Goal: Task Accomplishment & Management: Manage account settings

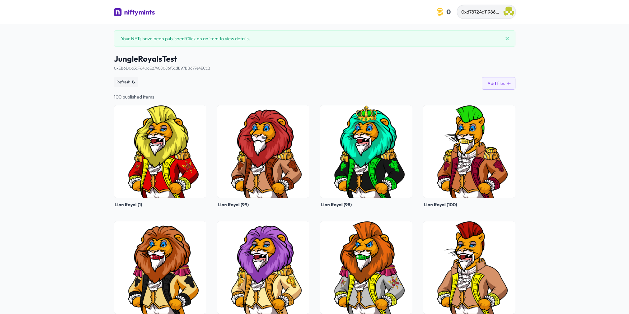
click at [508, 8] on img "button" at bounding box center [508, 12] width 11 height 11
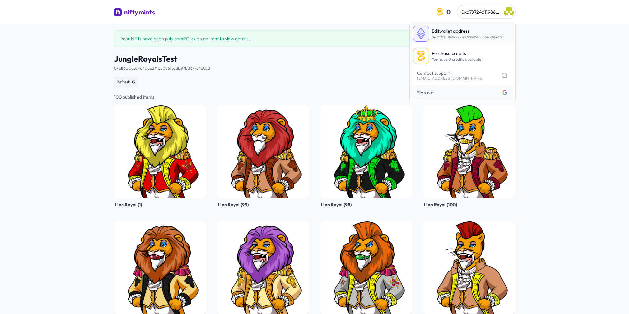
click at [466, 32] on p "Edit wallet address" at bounding box center [467, 31] width 72 height 7
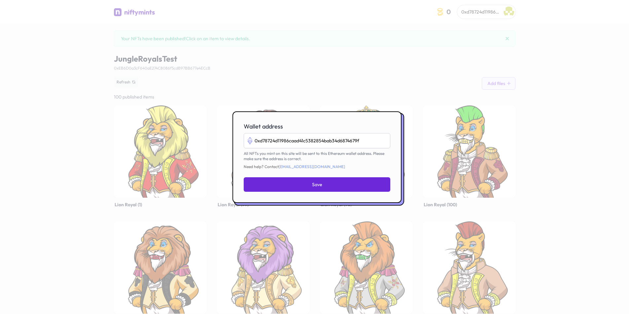
click at [546, 98] on div at bounding box center [317, 157] width 634 height 314
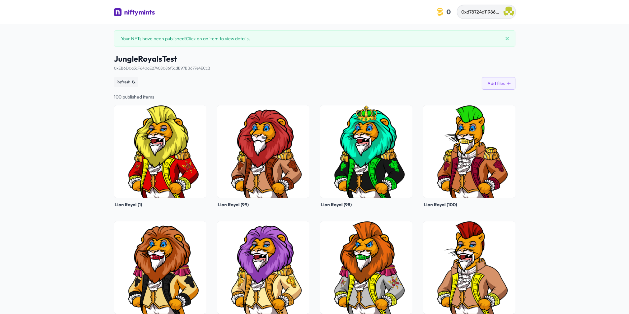
click at [503, 13] on button "0xd78724d11986caad41c5382854bab34d6874679f" at bounding box center [486, 11] width 58 height 13
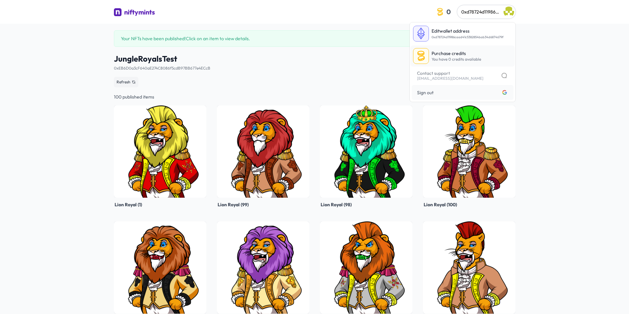
click at [462, 55] on p "Purchase credits" at bounding box center [455, 53] width 49 height 7
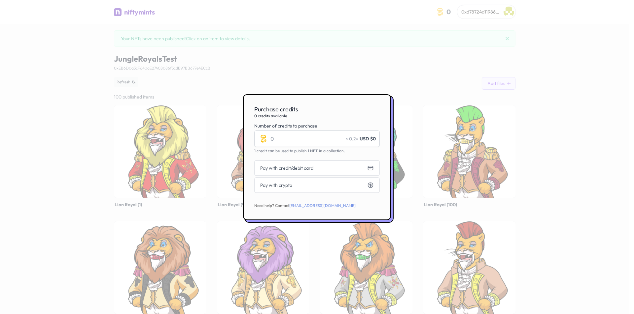
click at [559, 140] on div at bounding box center [317, 157] width 634 height 314
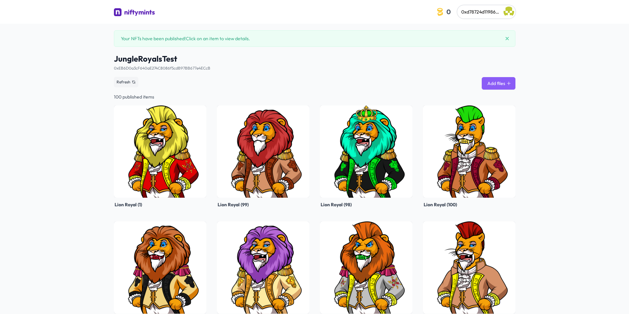
click at [509, 84] on icon at bounding box center [508, 83] width 5 height 5
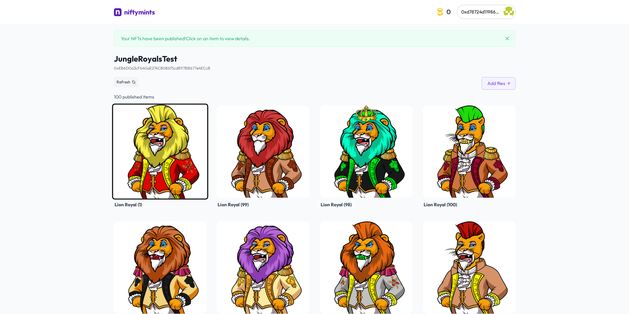
click at [148, 141] on img at bounding box center [160, 152] width 96 height 96
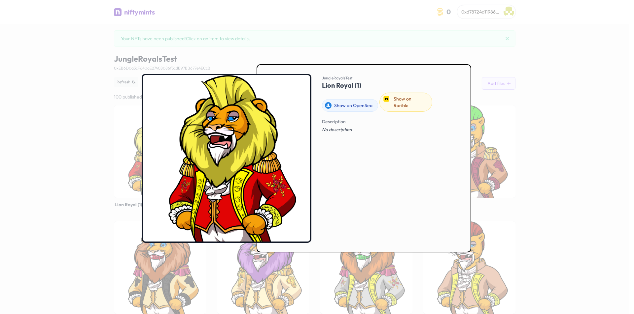
click at [573, 135] on div at bounding box center [317, 157] width 634 height 314
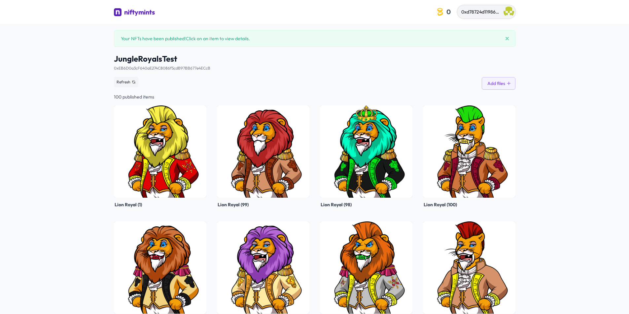
click at [504, 16] on button "0xd78724d11986caad41c5382854bab34d6874679f" at bounding box center [486, 11] width 58 height 13
click at [134, 14] on div "niftymints" at bounding box center [139, 12] width 31 height 9
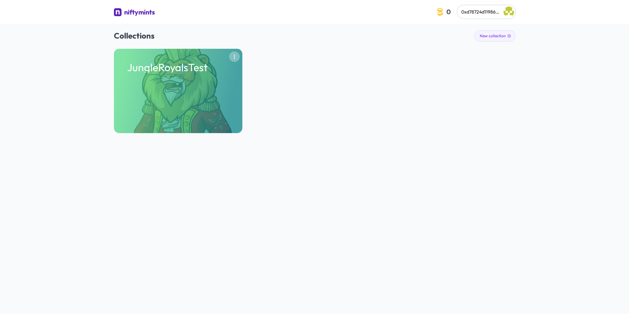
click at [235, 57] on icon "button" at bounding box center [234, 56] width 5 height 5
click at [304, 78] on div "JungleRoyalsTest Remove" at bounding box center [314, 91] width 401 height 84
click at [482, 32] on button "New collection" at bounding box center [494, 35] width 41 height 11
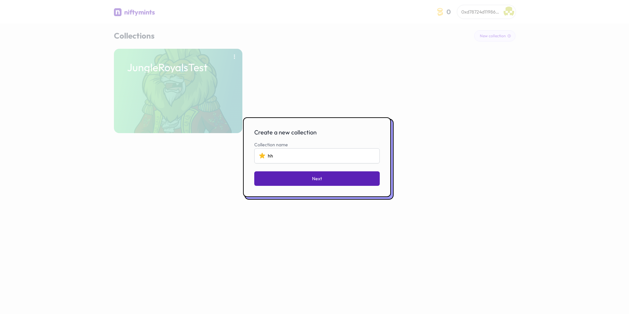
type input "hh"
click at [315, 174] on button "Next" at bounding box center [316, 179] width 125 height 15
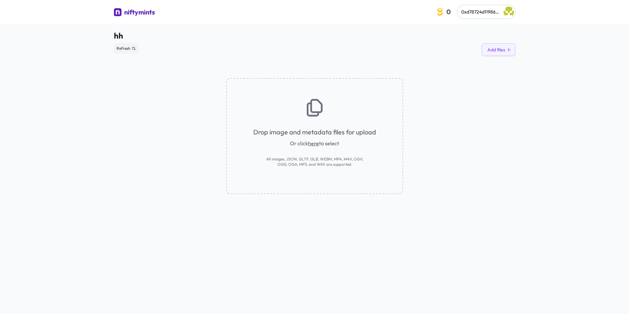
click at [315, 122] on div "Drop image and metadata files for upload Or click here to select All images, JS…" at bounding box center [314, 136] width 177 height 116
click at [316, 108] on icon at bounding box center [314, 107] width 21 height 21
click at [309, 138] on div "Drop image and metadata files for upload Or click here to select All images, JS…" at bounding box center [314, 136] width 177 height 116
click at [311, 142] on link "here" at bounding box center [313, 143] width 11 height 7
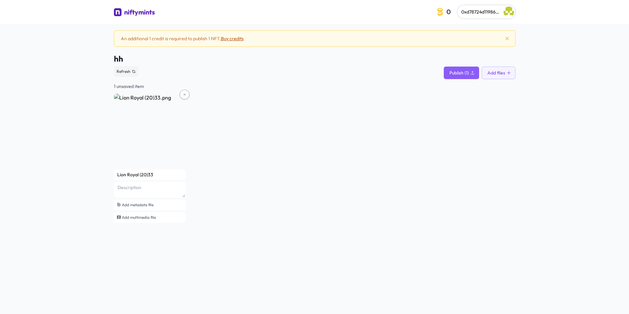
click at [235, 38] on button "Buy credits" at bounding box center [232, 38] width 23 height 7
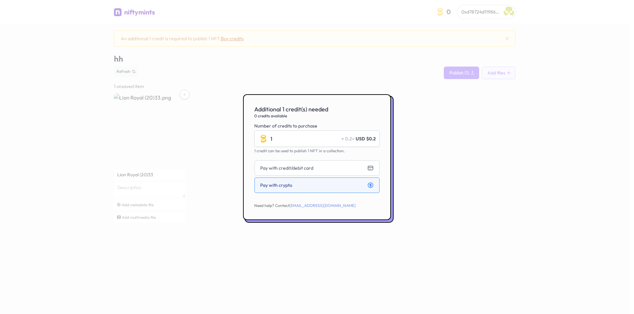
click at [291, 188] on span "Pay with crypto" at bounding box center [276, 185] width 32 height 7
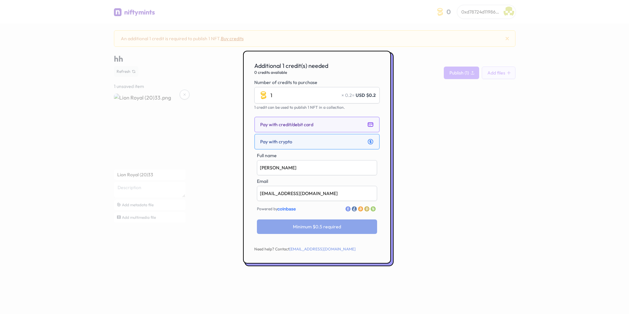
click at [320, 120] on button "Pay with credit/debit card" at bounding box center [316, 125] width 125 height 16
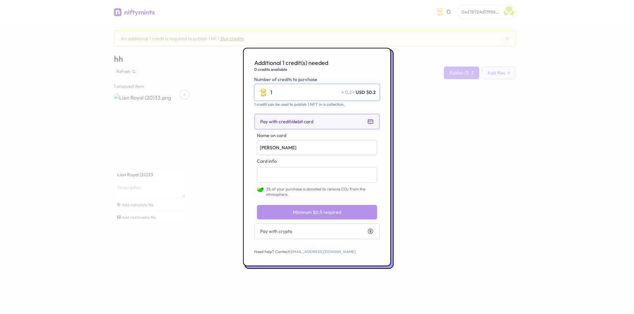
click at [330, 95] on input "1" at bounding box center [316, 92] width 125 height 16
click at [422, 118] on div at bounding box center [317, 157] width 634 height 314
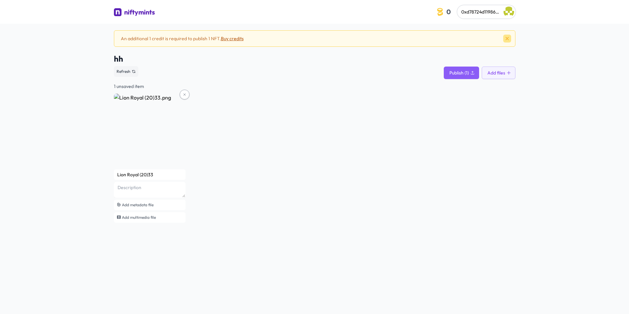
click at [505, 38] on icon at bounding box center [506, 38] width 5 height 5
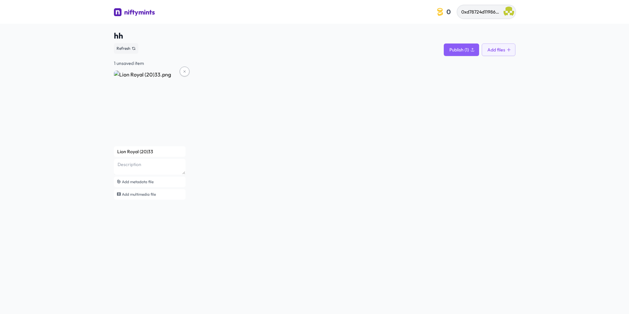
click at [511, 16] on img "button" at bounding box center [508, 12] width 11 height 11
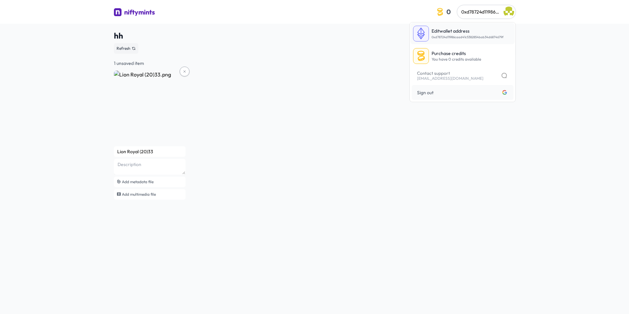
click at [472, 36] on span "0xd78724d11986caad41c5382854bab34d6874679f" at bounding box center [467, 37] width 72 height 4
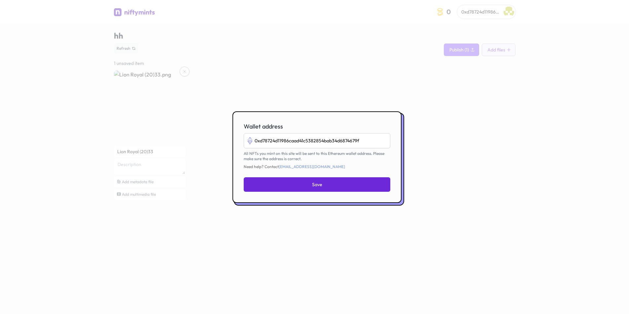
click at [478, 112] on div at bounding box center [317, 157] width 634 height 314
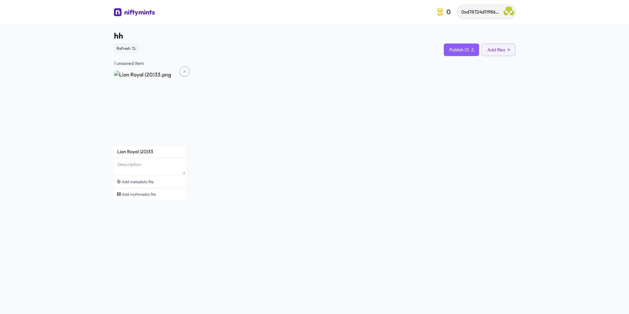
click at [498, 10] on span "0xd78724d11986caad41c5382854bab34d6874679f" at bounding box center [513, 12] width 105 height 6
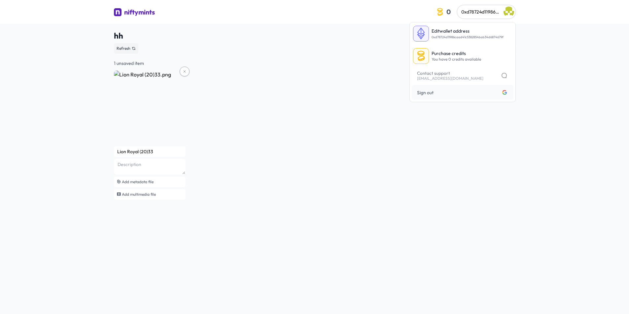
click at [153, 11] on div "niftymints" at bounding box center [139, 12] width 31 height 9
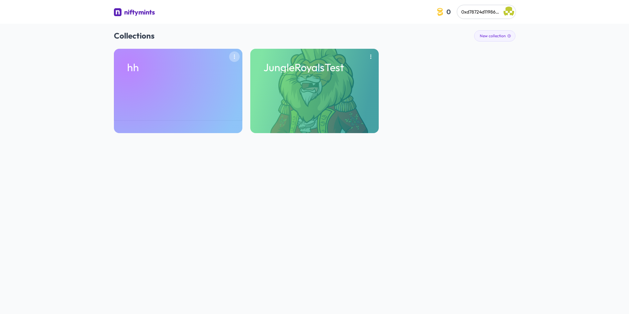
click at [234, 59] on icon "button" at bounding box center [234, 56] width 5 height 5
click at [227, 70] on button "Remove" at bounding box center [218, 71] width 34 height 12
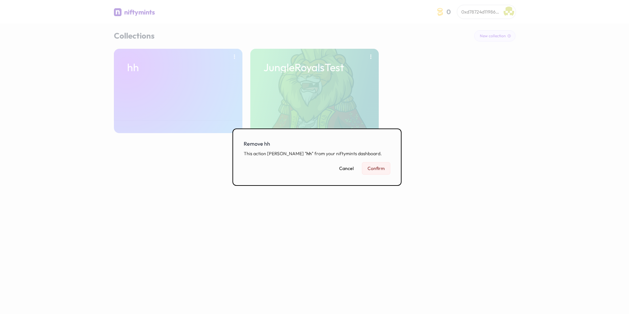
click at [377, 171] on button "Confirm" at bounding box center [376, 168] width 28 height 13
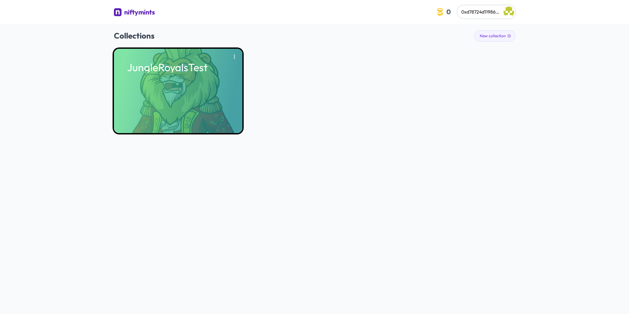
click at [242, 97] on div "JungleRoyalsTest" at bounding box center [178, 91] width 128 height 84
